Goal: Task Accomplishment & Management: Use online tool/utility

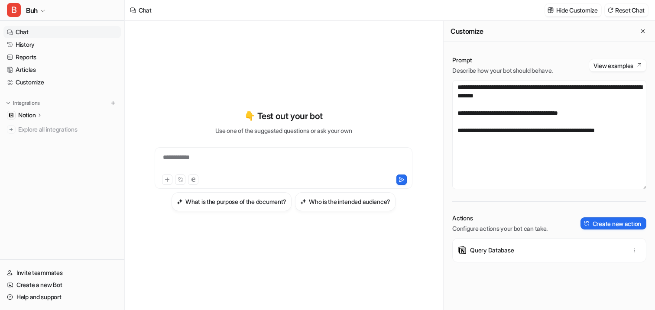
click at [601, 23] on div "Customize" at bounding box center [549, 31] width 211 height 21
click at [442, 211] on div at bounding box center [442, 165] width 1 height 289
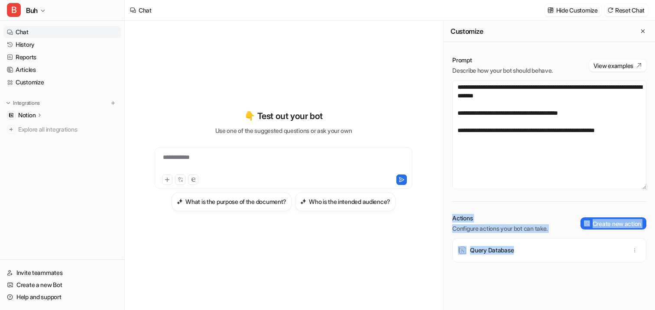
drag, startPoint x: 449, startPoint y: 212, endPoint x: 591, endPoint y: 284, distance: 159.2
click at [591, 284] on div "**********" at bounding box center [549, 183] width 211 height 272
click at [591, 284] on div "Query Database" at bounding box center [549, 274] width 194 height 72
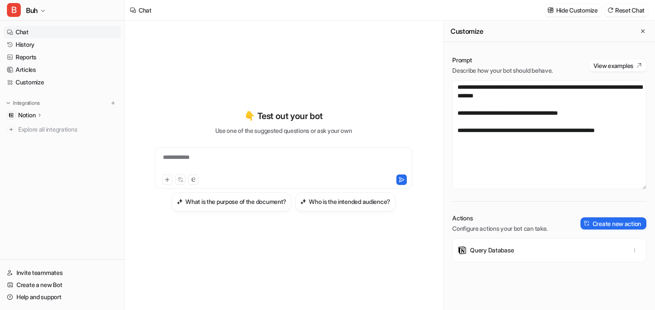
click at [545, 215] on p "Actions" at bounding box center [499, 218] width 95 height 9
click at [596, 216] on div "Actions Configure actions your bot can take. Create new action" at bounding box center [549, 223] width 194 height 19
click at [596, 221] on button "Create new action" at bounding box center [613, 223] width 66 height 12
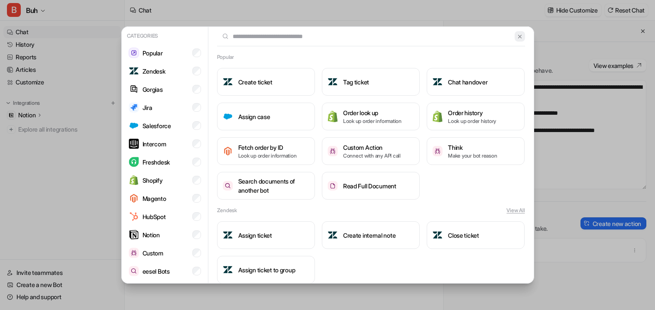
click at [521, 39] on img at bounding box center [520, 36] width 6 height 6
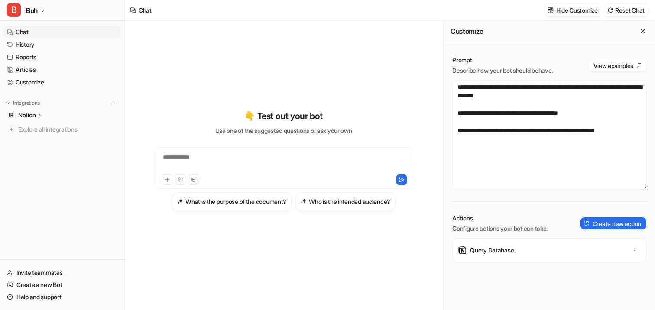
click at [35, 177] on nav "Chat History Reports Articles Customize Integrations Notion Overview Links Expl…" at bounding box center [62, 141] width 124 height 237
click at [36, 44] on link "History" at bounding box center [61, 45] width 117 height 12
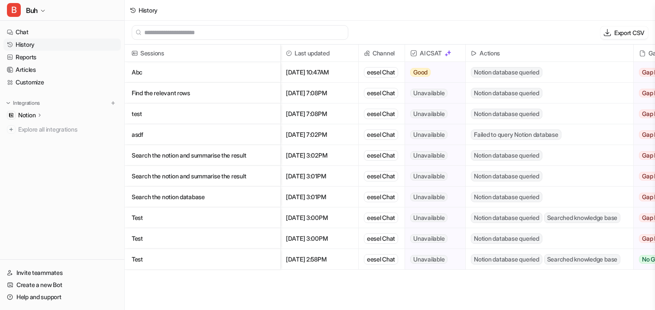
scroll to position [0, 143]
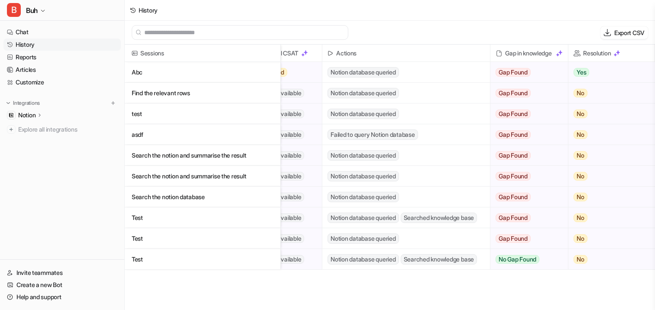
click at [338, 26] on input "text" at bounding box center [243, 33] width 199 height 14
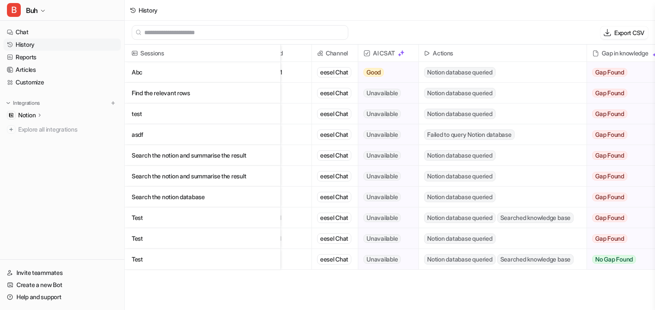
scroll to position [0, 0]
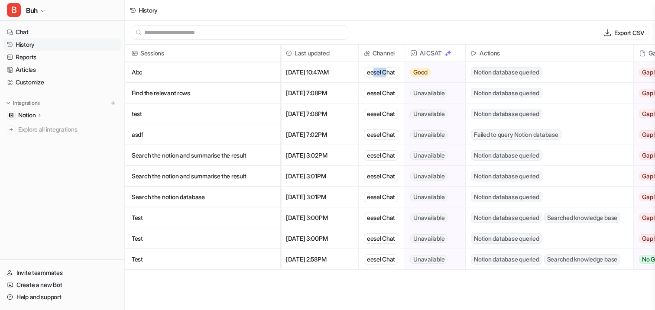
drag, startPoint x: 381, startPoint y: 73, endPoint x: 387, endPoint y: 73, distance: 6.1
click at [387, 73] on div "eesel Chat" at bounding box center [381, 72] width 34 height 10
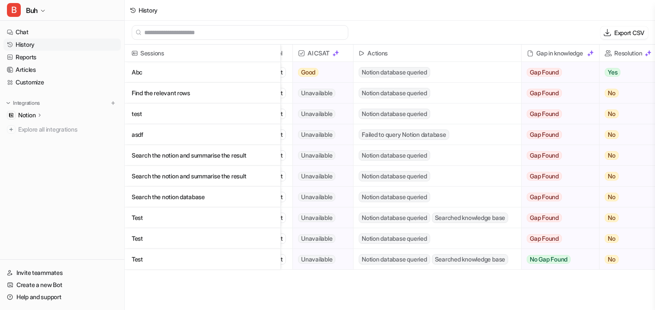
scroll to position [0, 143]
